Goal: Transaction & Acquisition: Purchase product/service

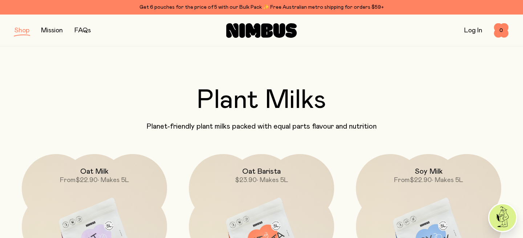
click at [22, 30] on button "button" at bounding box center [22, 30] width 15 height 10
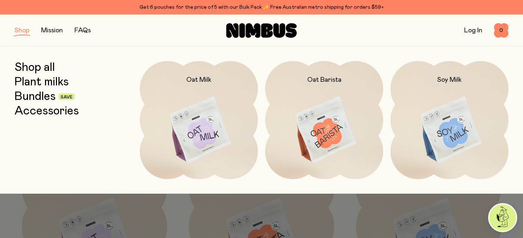
click at [44, 95] on link "Bundles" at bounding box center [35, 96] width 41 height 13
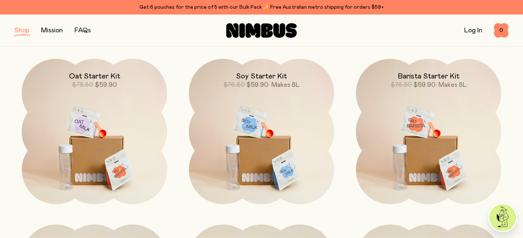
scroll to position [96, 0]
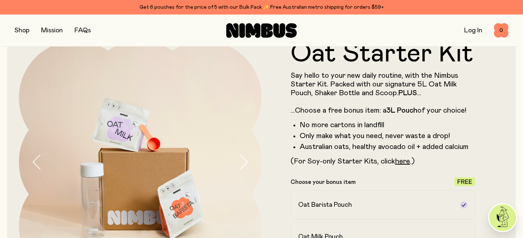
scroll to position [27, 0]
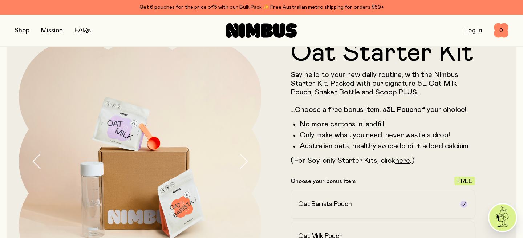
click at [25, 29] on button "button" at bounding box center [22, 30] width 15 height 10
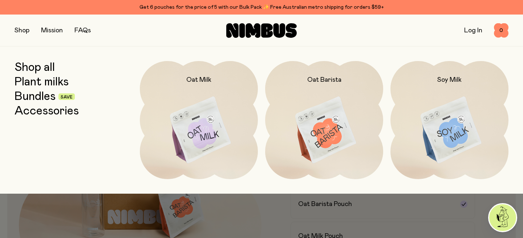
click at [49, 112] on link "Accessories" at bounding box center [47, 111] width 64 height 13
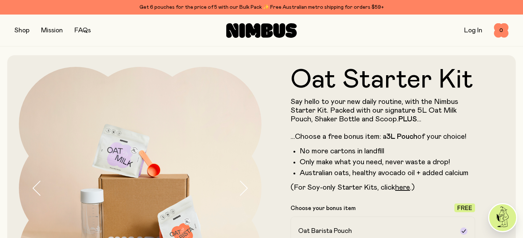
click at [24, 32] on button "button" at bounding box center [22, 30] width 15 height 10
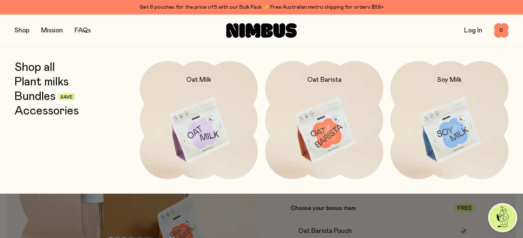
click at [41, 78] on link "Plant milks" at bounding box center [42, 81] width 54 height 13
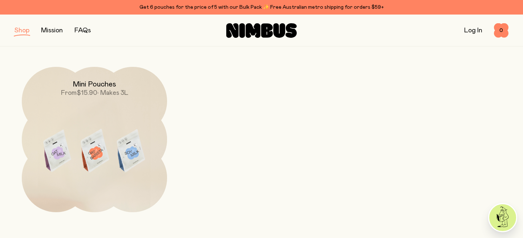
scroll to position [273, 0]
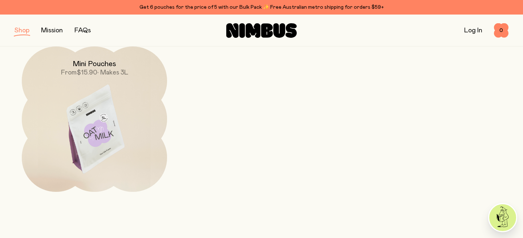
click at [93, 130] on img at bounding box center [94, 131] width 145 height 171
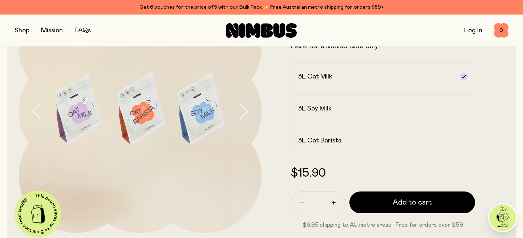
scroll to position [77, 0]
click at [341, 137] on h2 "3L Oat Barista" at bounding box center [319, 140] width 43 height 9
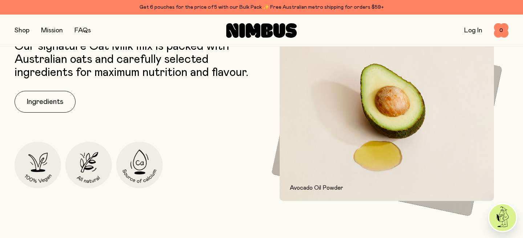
scroll to position [291, 0]
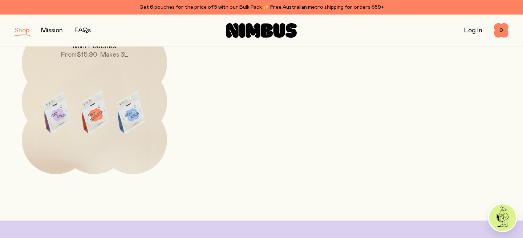
scroll to position [273, 0]
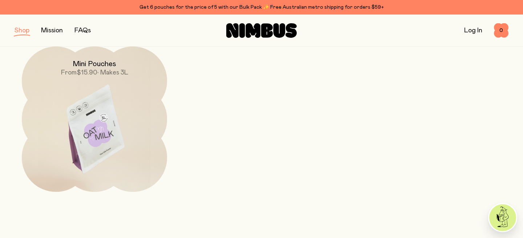
click at [77, 90] on img at bounding box center [94, 131] width 145 height 171
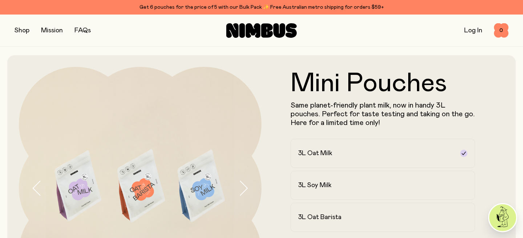
scroll to position [78, 0]
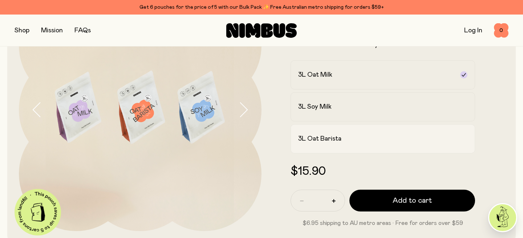
click at [342, 136] on div "3L Oat Barista" at bounding box center [376, 138] width 156 height 9
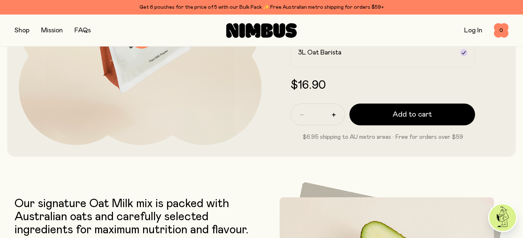
scroll to position [149, 0]
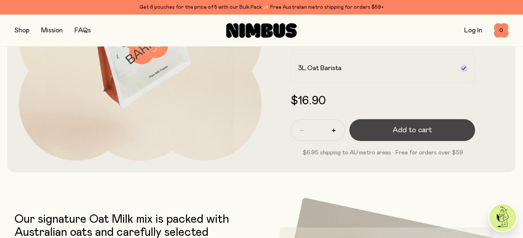
click at [389, 131] on button "Add to cart" at bounding box center [412, 130] width 126 height 22
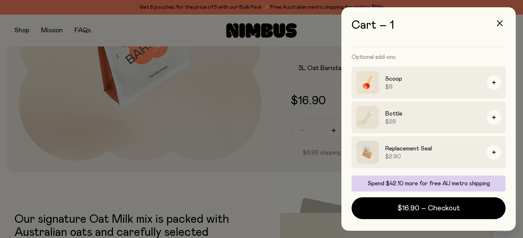
scroll to position [0, 0]
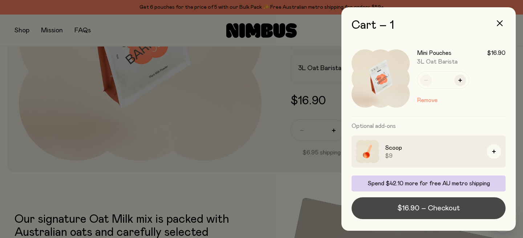
click at [426, 209] on span "$16.90 – Checkout" at bounding box center [428, 208] width 62 height 10
